Goal: Information Seeking & Learning: Learn about a topic

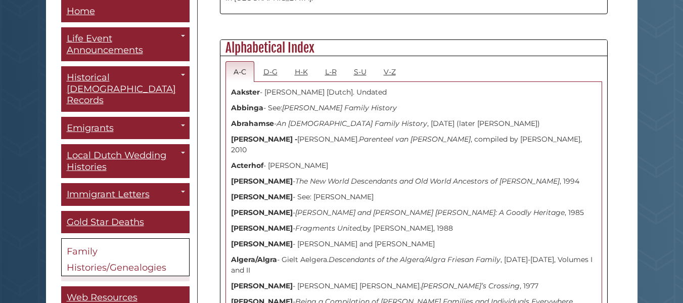
scroll to position [354, 0]
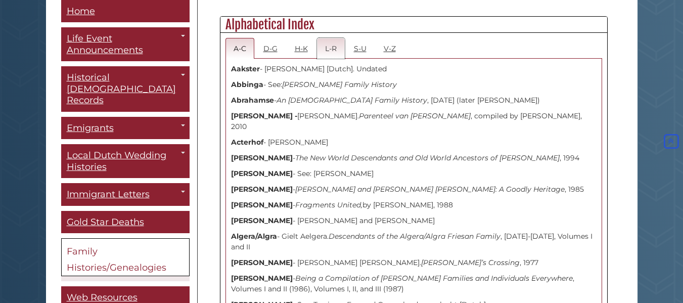
click at [336, 50] on link "L-R" at bounding box center [331, 48] width 28 height 21
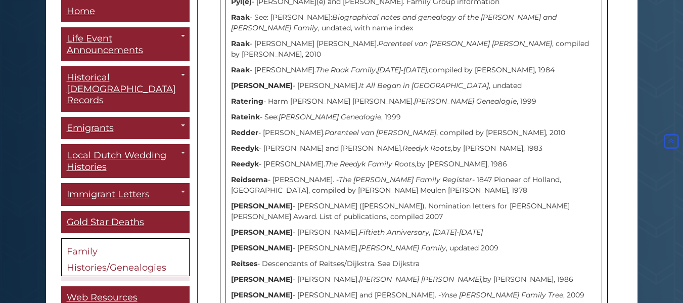
scroll to position [5208, 0]
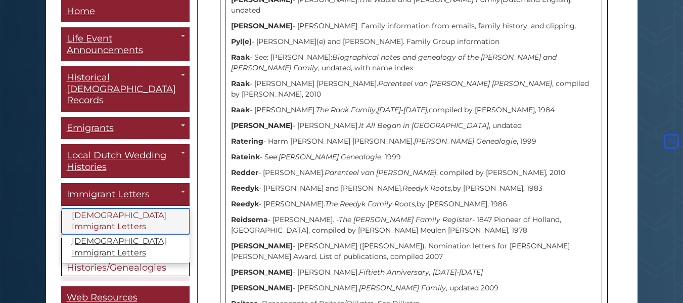
click at [94, 208] on link "[DEMOGRAPHIC_DATA] Immigrant Letters" at bounding box center [126, 221] width 128 height 26
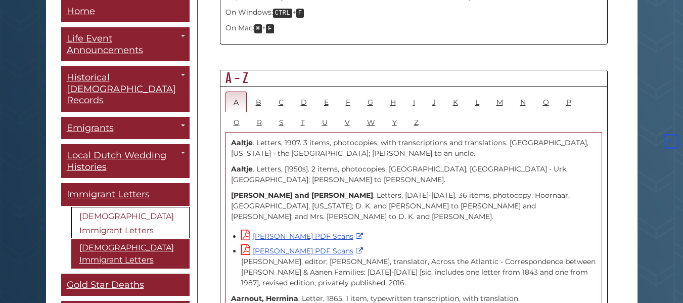
scroll to position [556, 0]
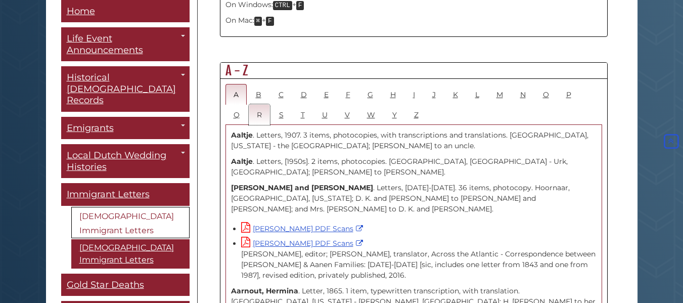
click at [262, 104] on link "R" at bounding box center [259, 114] width 21 height 21
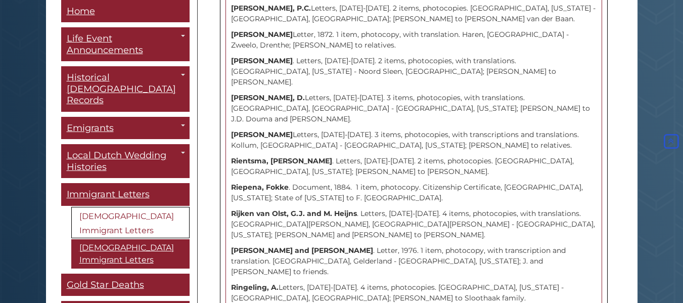
scroll to position [1112, 0]
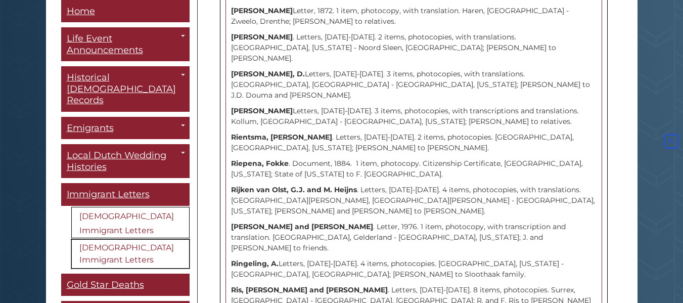
click at [106, 244] on link "[DEMOGRAPHIC_DATA] Immigrant Letters" at bounding box center [130, 253] width 118 height 29
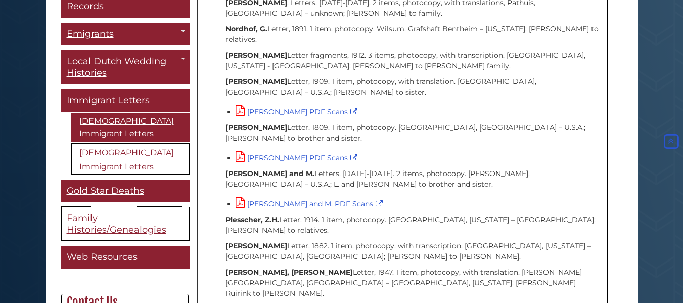
scroll to position [101, 0]
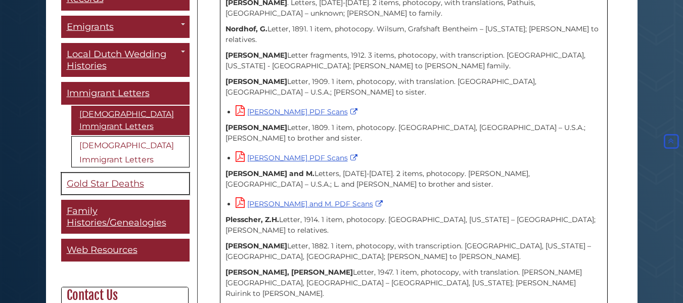
click at [80, 172] on link "Gold Star Deaths" at bounding box center [125, 183] width 128 height 23
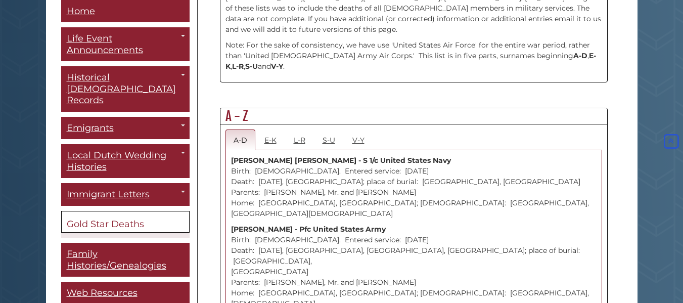
scroll to position [506, 0]
click at [299, 129] on link "L-R" at bounding box center [300, 138] width 28 height 21
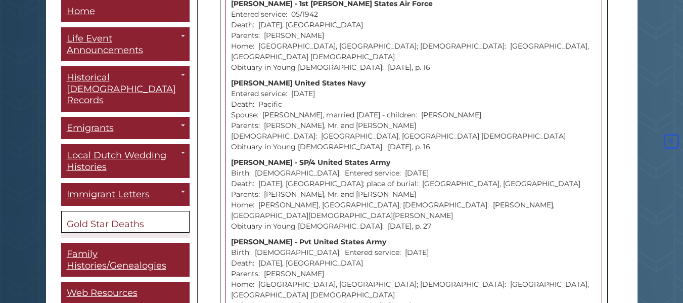
scroll to position [556, 0]
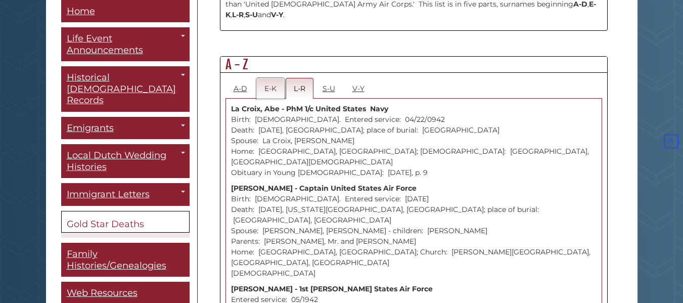
click at [272, 83] on link "E-K" at bounding box center [270, 88] width 28 height 21
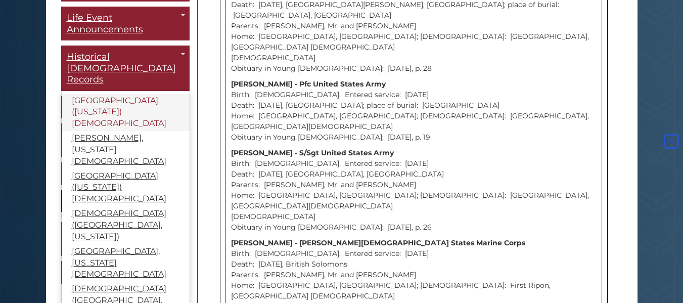
scroll to position [44, 0]
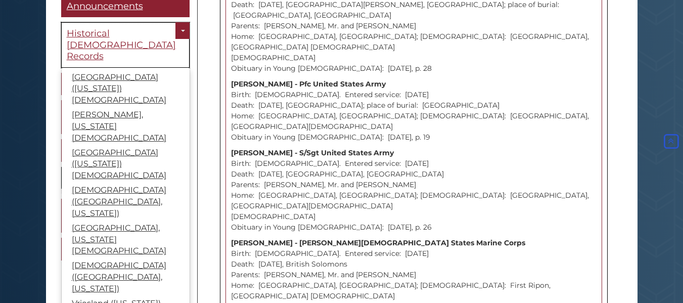
click at [82, 34] on span "Historical [DEMOGRAPHIC_DATA] Records" at bounding box center [121, 45] width 109 height 34
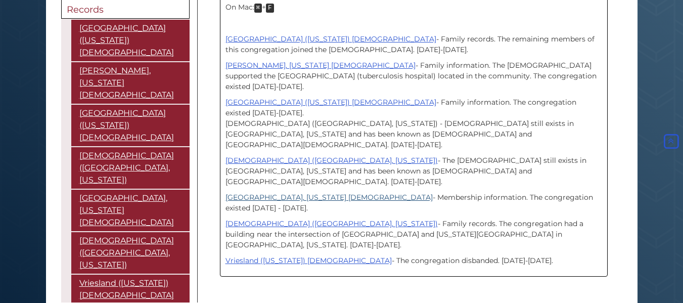
scroll to position [354, 0]
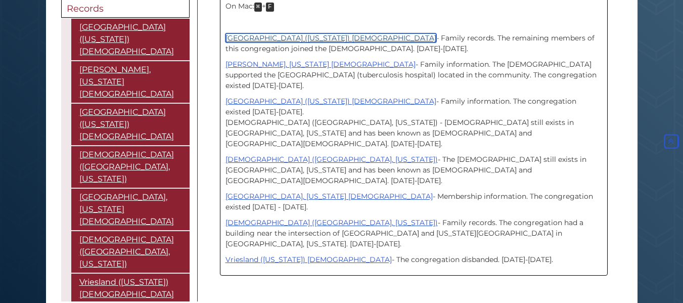
click at [319, 35] on link "[GEOGRAPHIC_DATA] ([US_STATE]) [DEMOGRAPHIC_DATA]" at bounding box center [330, 37] width 211 height 9
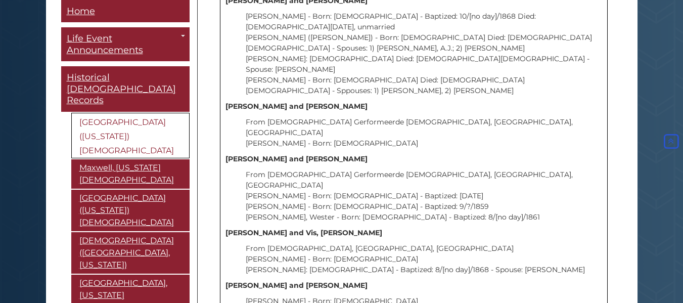
scroll to position [8342, 0]
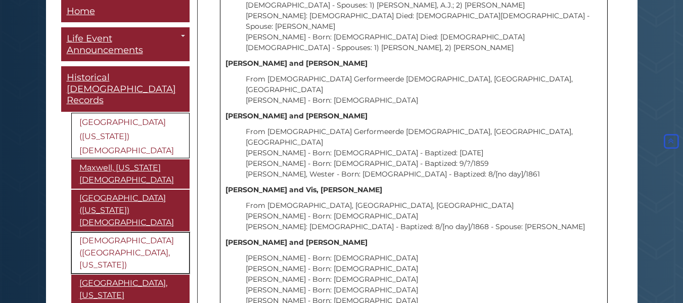
click at [137, 232] on link "[DEMOGRAPHIC_DATA] ([GEOGRAPHIC_DATA], [US_STATE])" at bounding box center [130, 252] width 118 height 41
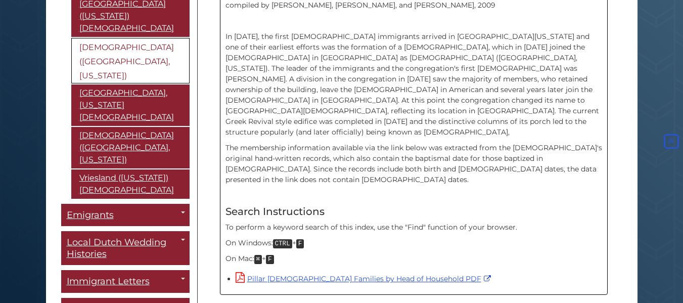
scroll to position [393, 0]
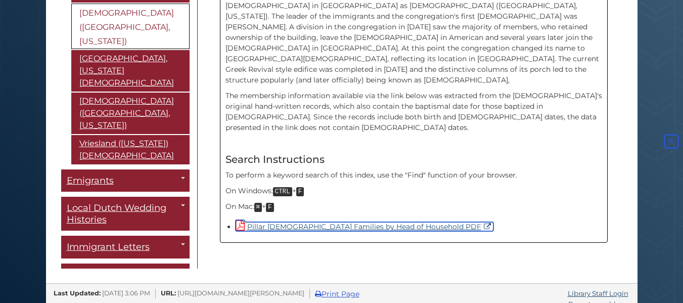
click at [297, 222] on link "Pillar [DEMOGRAPHIC_DATA] Families by Head of Household PDF" at bounding box center [365, 226] width 258 height 9
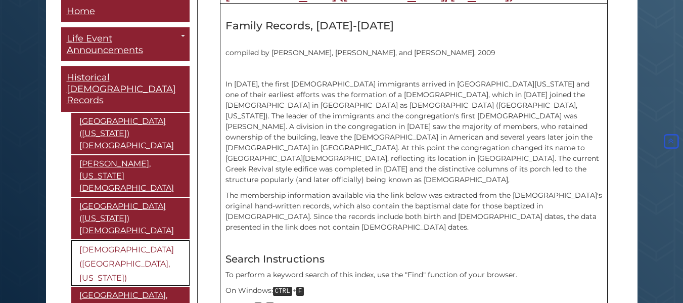
scroll to position [242, 0]
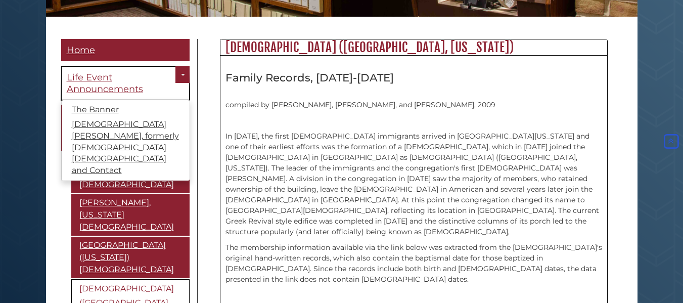
click at [138, 81] on link "Life Event Announcements" at bounding box center [125, 83] width 128 height 34
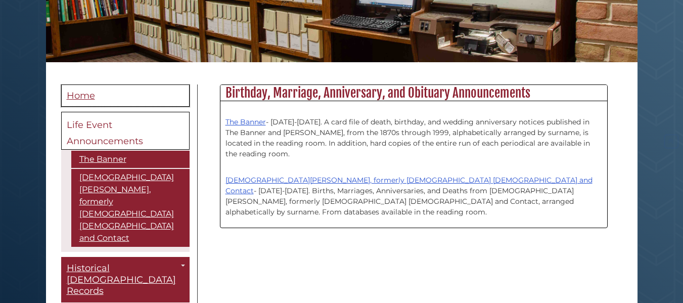
scroll to position [202, 0]
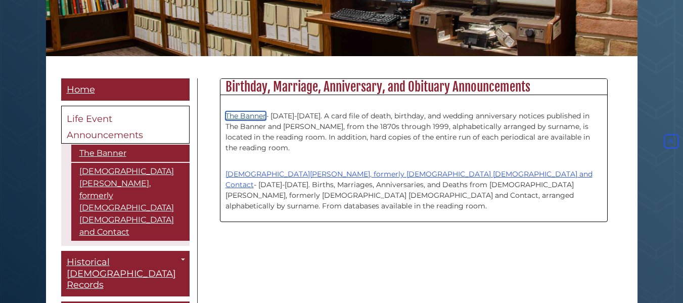
click at [245, 115] on link "The Banner" at bounding box center [245, 115] width 40 height 9
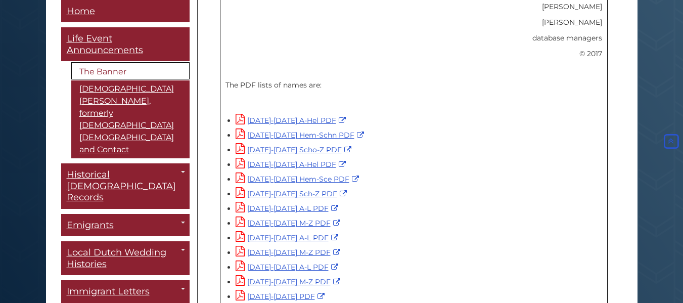
scroll to position [708, 0]
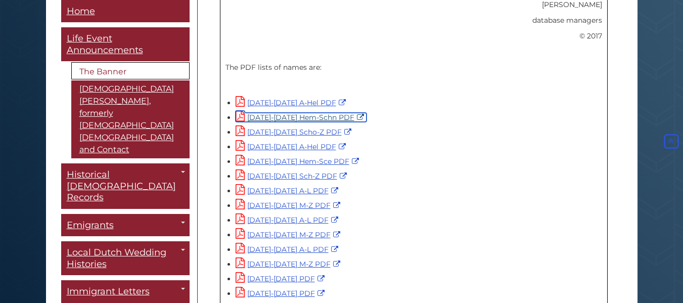
click at [306, 113] on link "1945-1954 Hem-Schn PDF" at bounding box center [301, 117] width 131 height 9
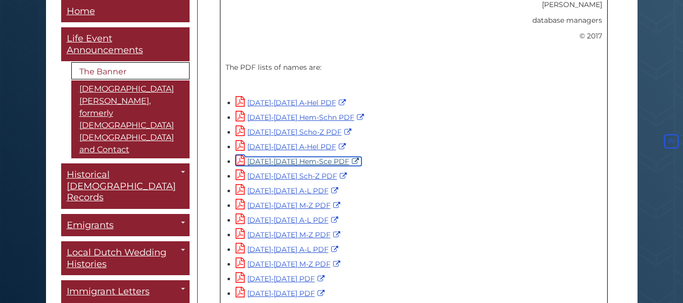
click at [288, 157] on link "1955-1964 Hem-Sce PDF" at bounding box center [299, 161] width 126 height 9
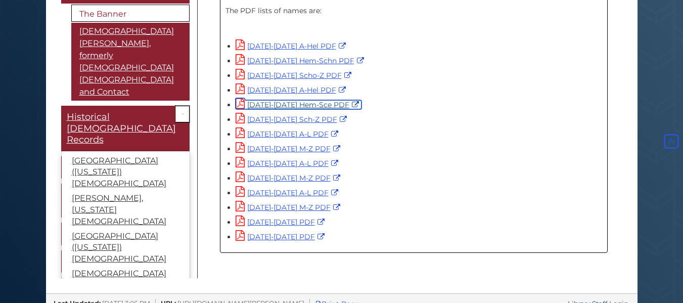
scroll to position [51, 0]
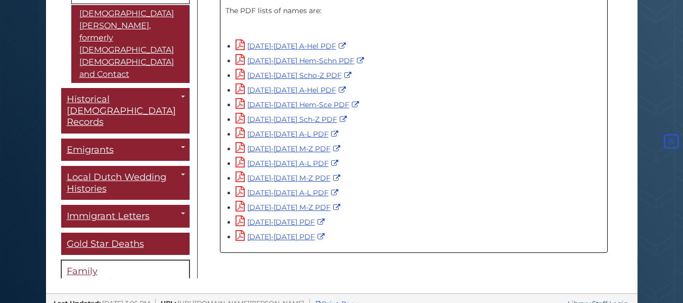
click at [137, 265] on span "Family Histories/Genealogies" at bounding box center [117, 276] width 100 height 23
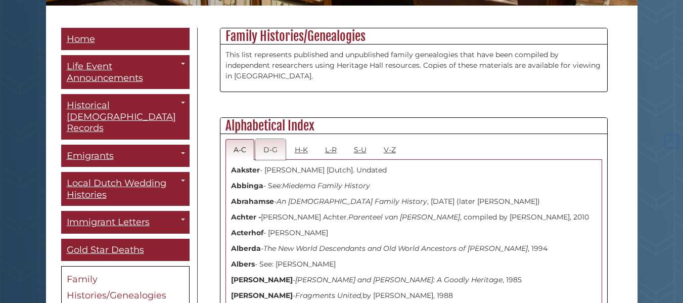
scroll to position [303, 0]
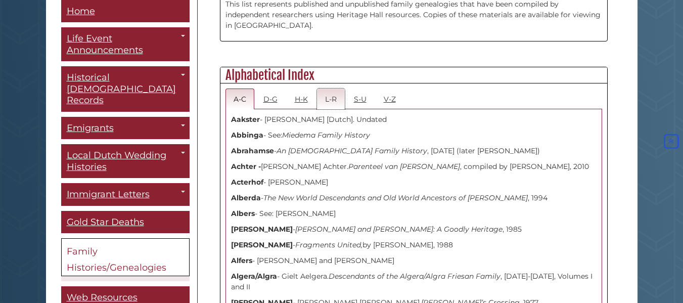
click at [340, 93] on link "L-R" at bounding box center [331, 98] width 28 height 21
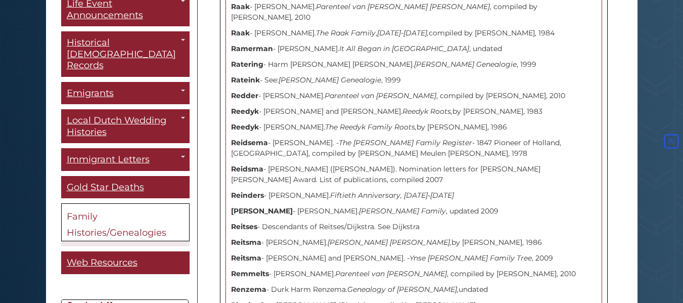
scroll to position [0, 0]
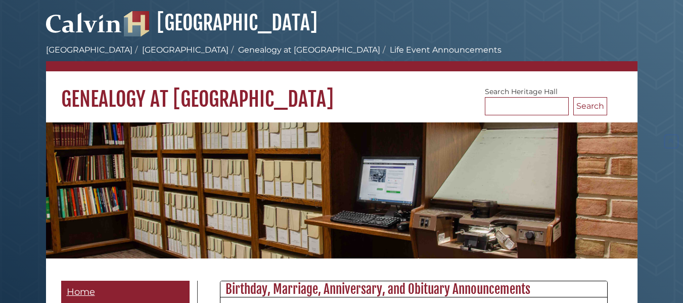
scroll to position [202, 0]
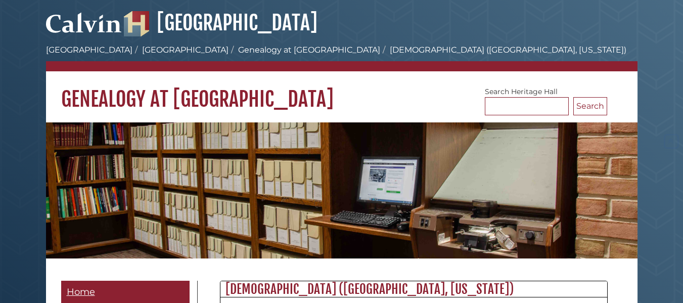
scroll to position [242, 0]
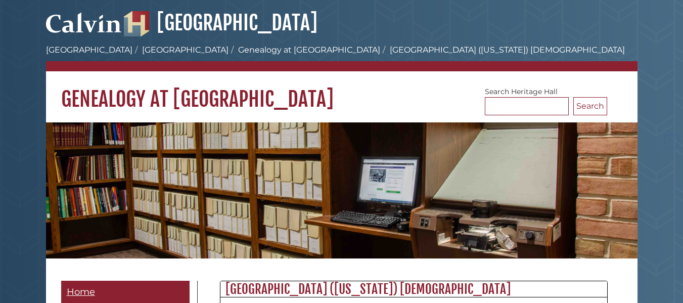
scroll to position [8342, 0]
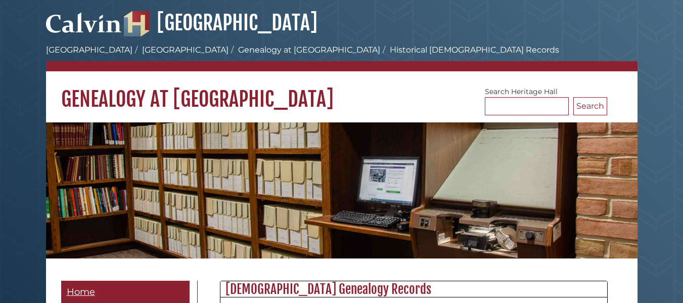
scroll to position [354, 0]
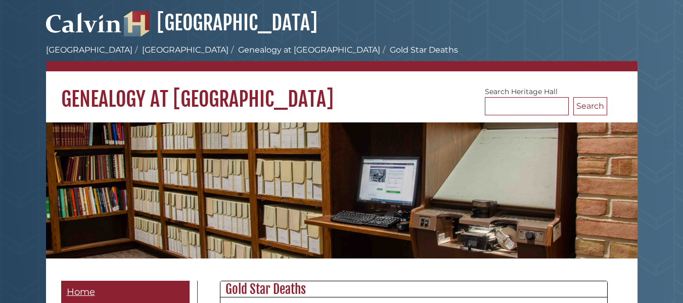
scroll to position [5461, 0]
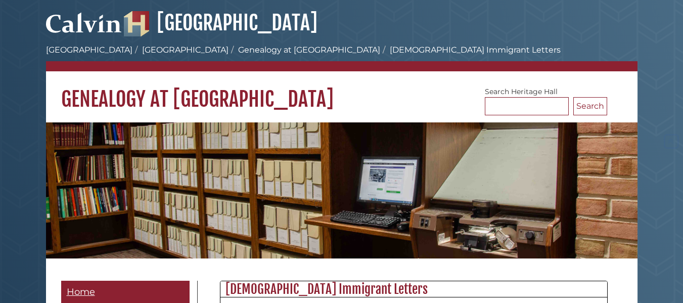
scroll to position [1719, 0]
